Goal: Task Accomplishment & Management: Manage account settings

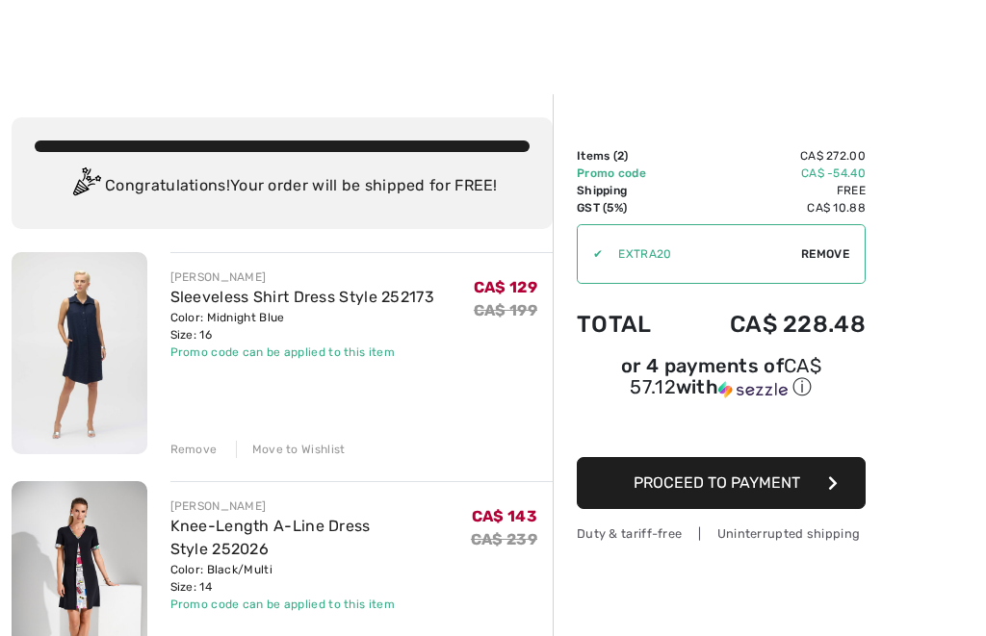
scroll to position [103, 0]
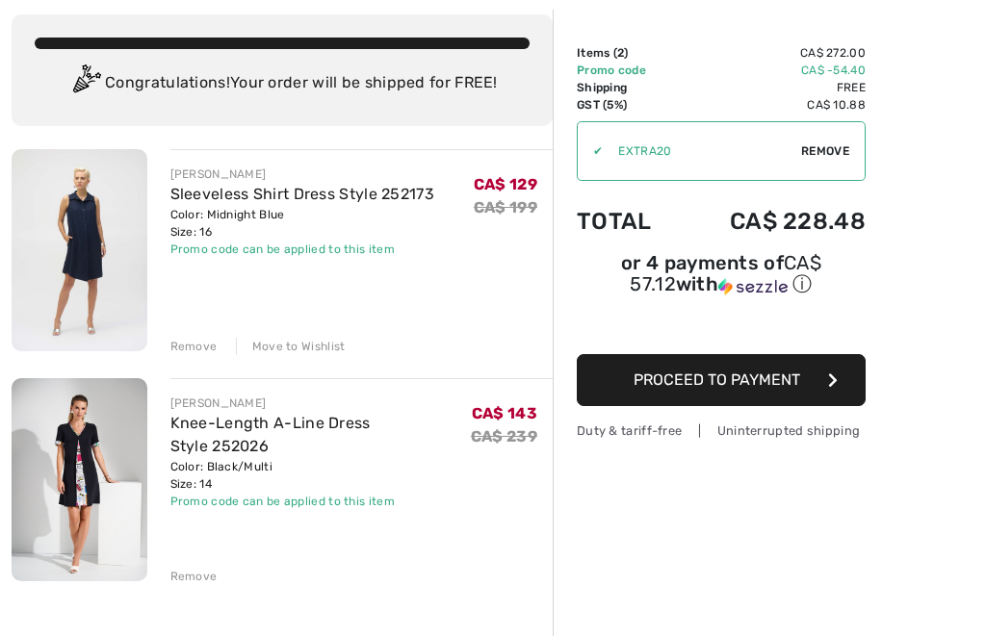
click at [863, 71] on td "CA$ -54.40" at bounding box center [772, 70] width 187 height 17
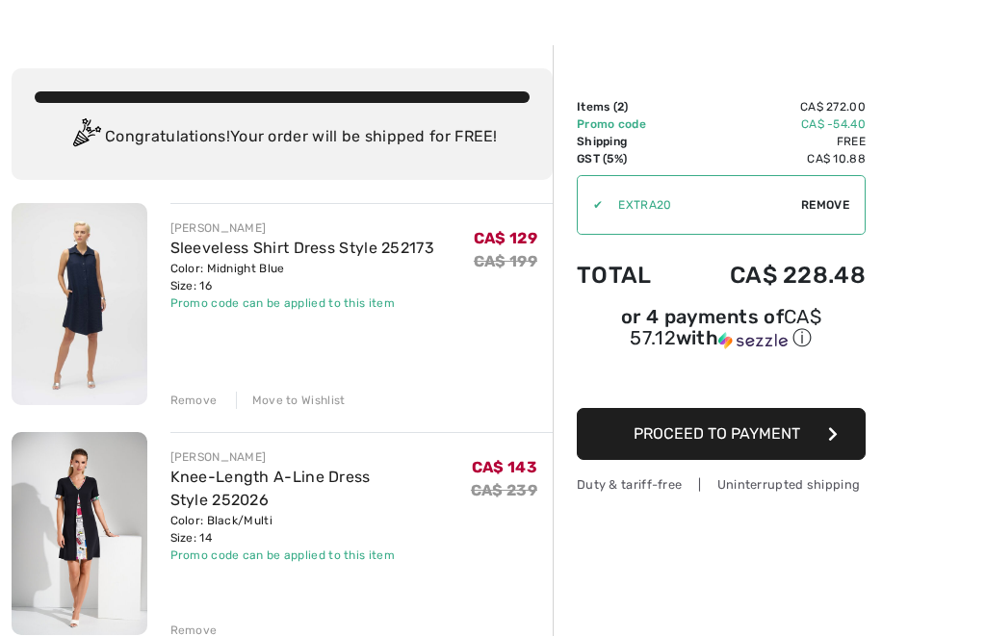
scroll to position [0, 0]
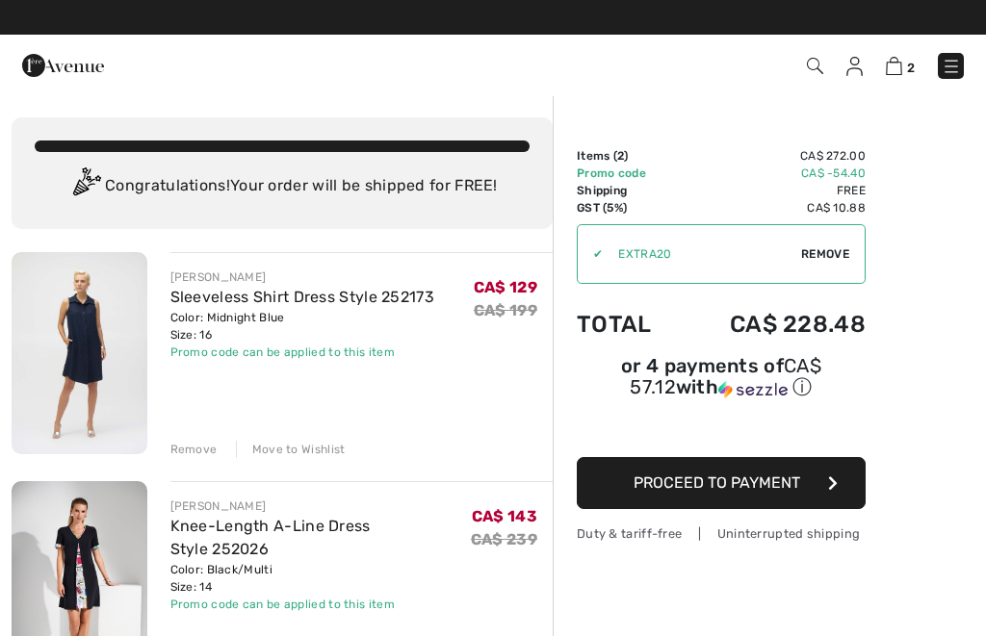
click at [947, 68] on img at bounding box center [951, 66] width 19 height 19
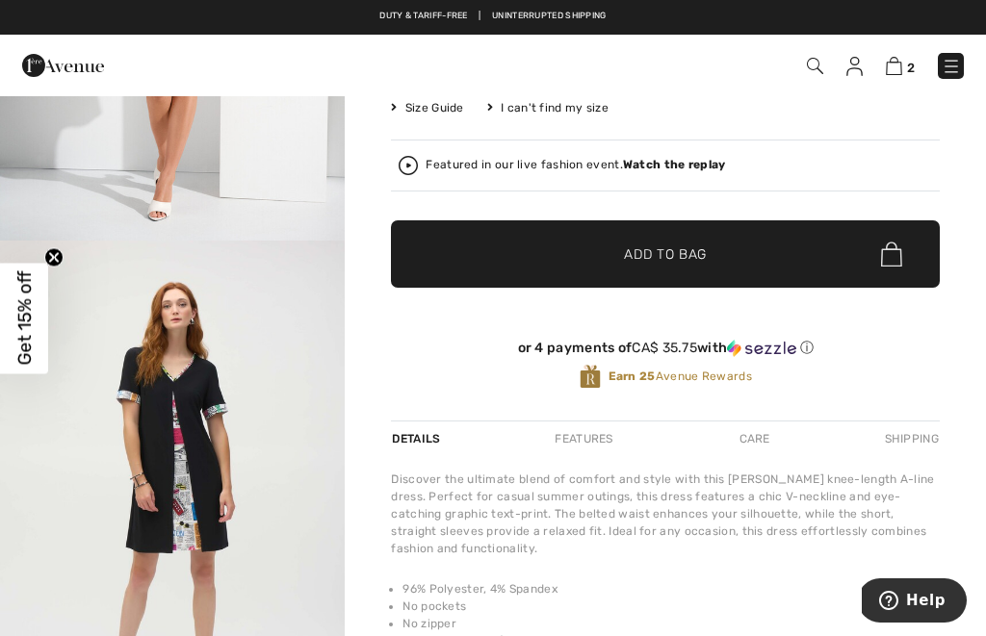
click at [862, 72] on img at bounding box center [854, 66] width 16 height 19
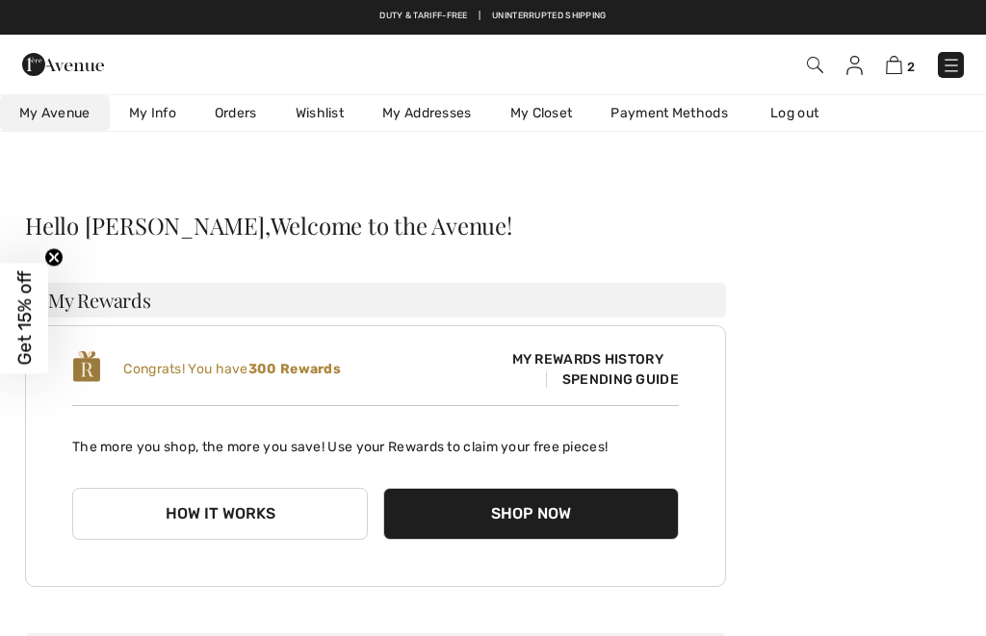
click at [238, 115] on link "Orders" at bounding box center [235, 113] width 81 height 36
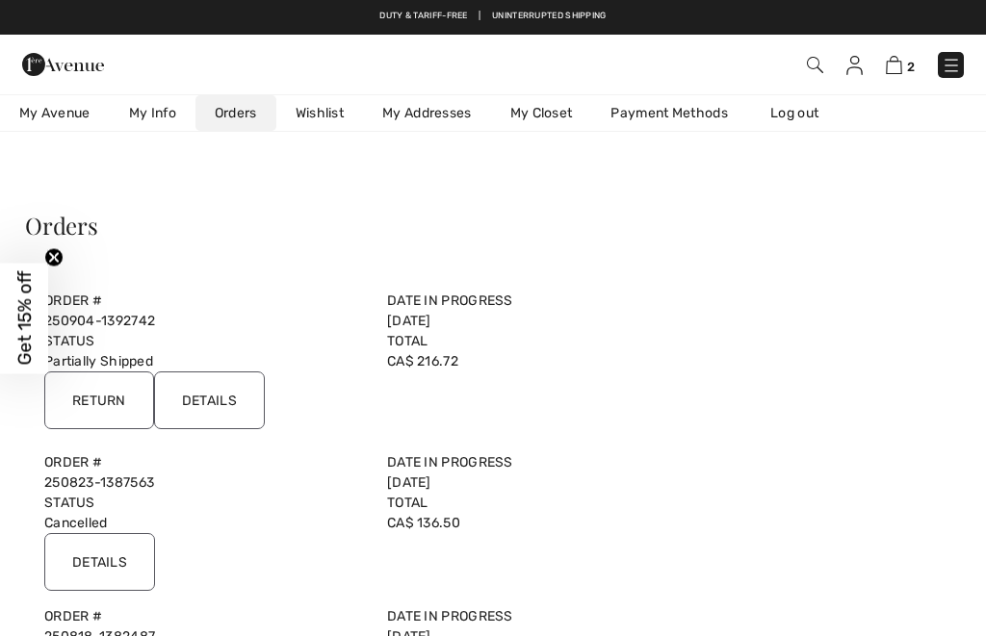
click at [202, 408] on input "Details" at bounding box center [209, 401] width 111 height 58
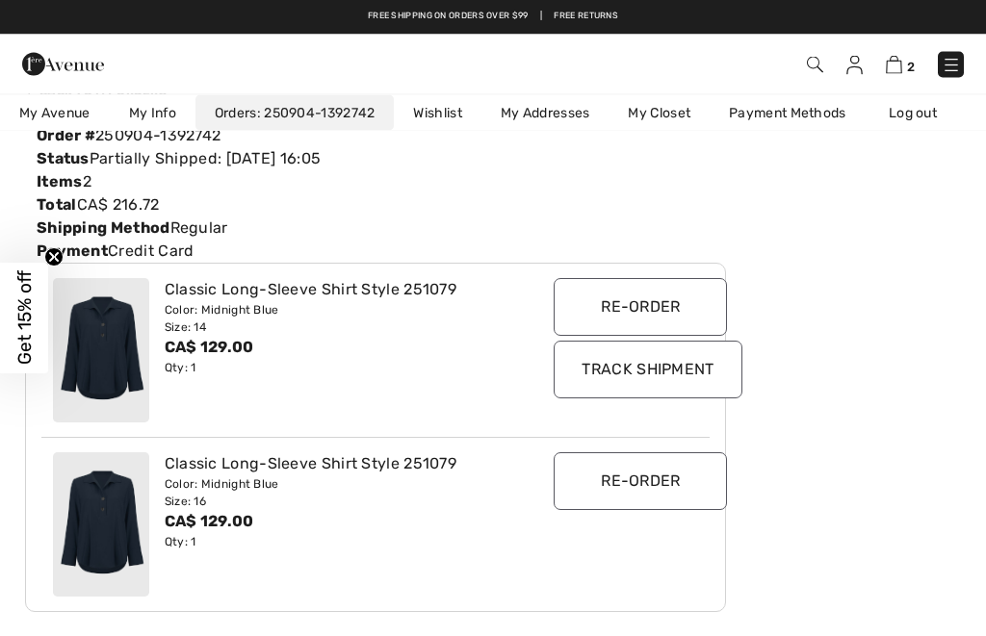
scroll to position [159, 0]
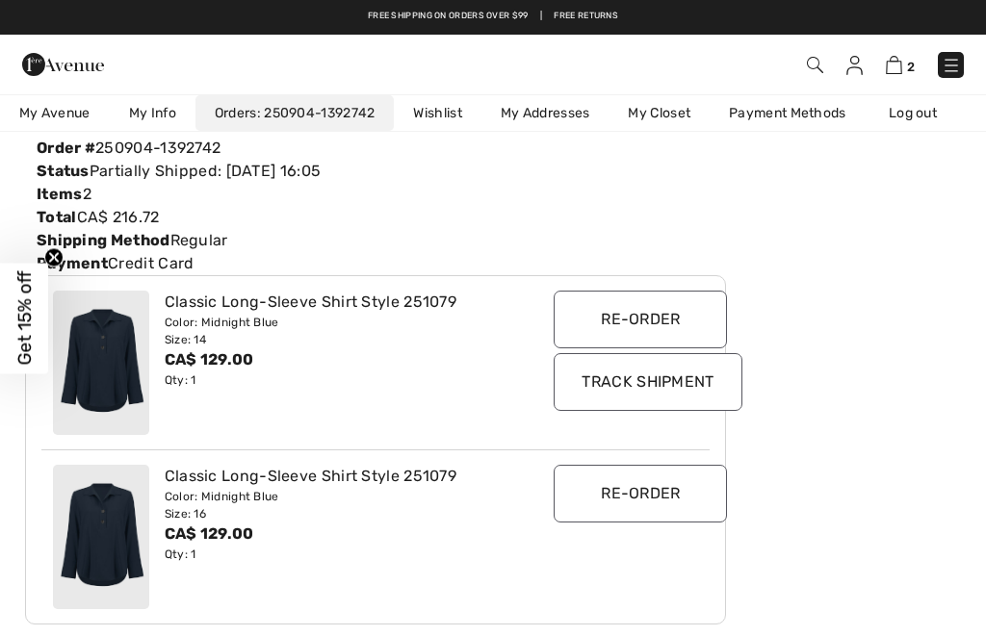
click at [111, 354] on img at bounding box center [101, 363] width 96 height 144
click at [214, 310] on div "Classic Long-Sleeve Shirt Style 251079" at bounding box center [348, 302] width 367 height 23
click at [351, 306] on div "Classic Long-Sleeve Shirt Style 251079" at bounding box center [348, 302] width 367 height 23
click at [182, 313] on div "Classic Long-Sleeve Shirt Style 251079" at bounding box center [348, 302] width 367 height 23
click at [112, 365] on img at bounding box center [101, 363] width 96 height 144
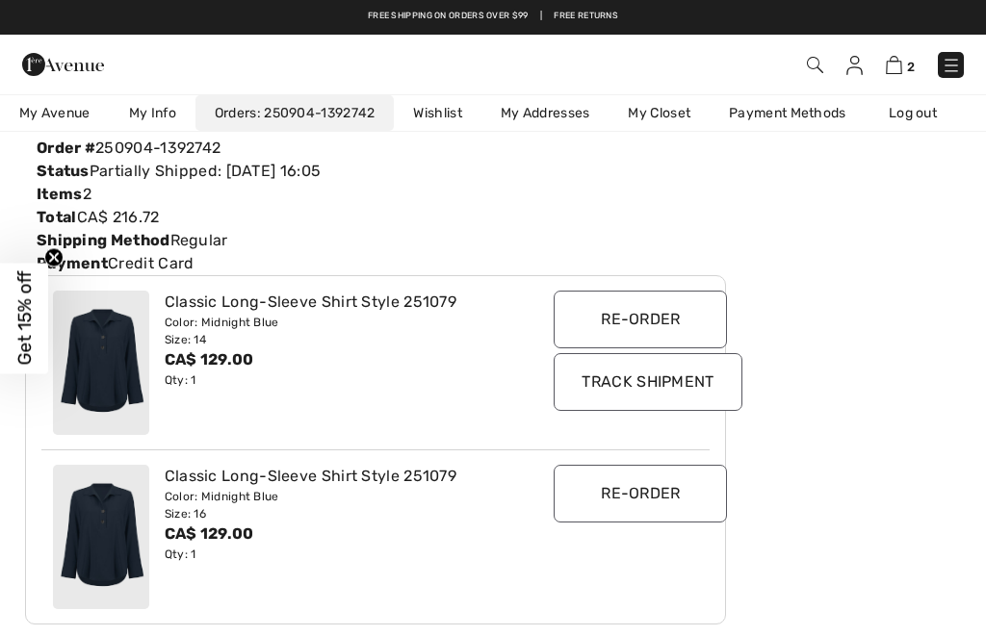
click at [36, 348] on span "Get 15% off" at bounding box center [24, 318] width 48 height 111
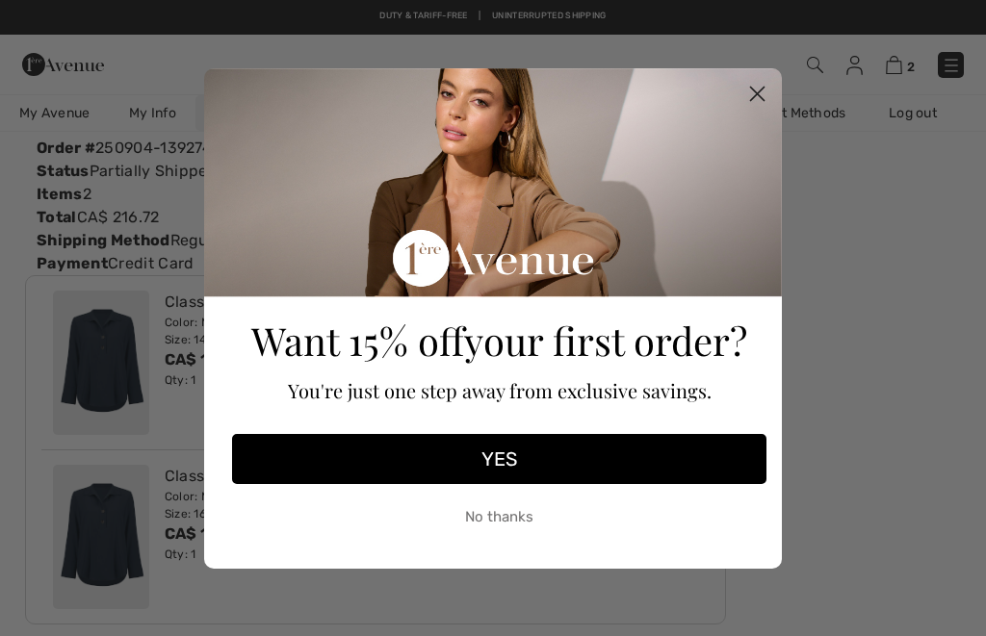
click at [760, 98] on circle "Close dialog" at bounding box center [757, 93] width 32 height 32
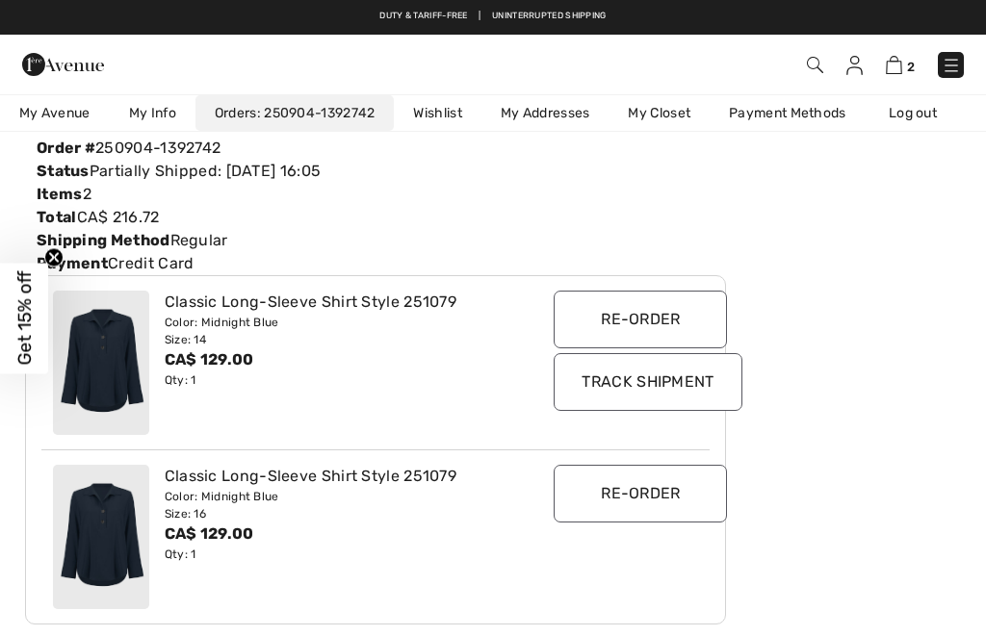
scroll to position [161, 0]
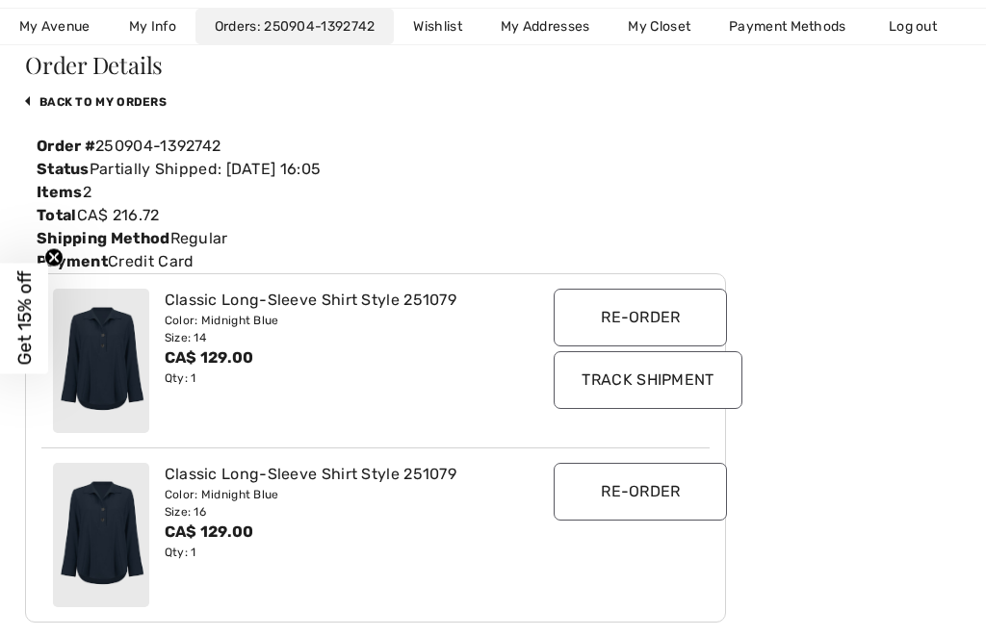
click at [391, 287] on div "Classic Long-Sleeve Shirt Style 251079 Color: Midnight Blue Size: 14 CA$ 129.00…" at bounding box center [375, 360] width 668 height 173
click at [354, 309] on div "Classic Long-Sleeve Shirt Style 251079" at bounding box center [348, 300] width 367 height 23
click at [236, 311] on div "Classic Long-Sleeve Shirt Style 251079" at bounding box center [348, 300] width 367 height 23
click at [212, 510] on div "Size: 16" at bounding box center [348, 512] width 367 height 17
click at [636, 310] on input "Re-order" at bounding box center [640, 318] width 173 height 58
